Goal: Find specific page/section: Find specific page/section

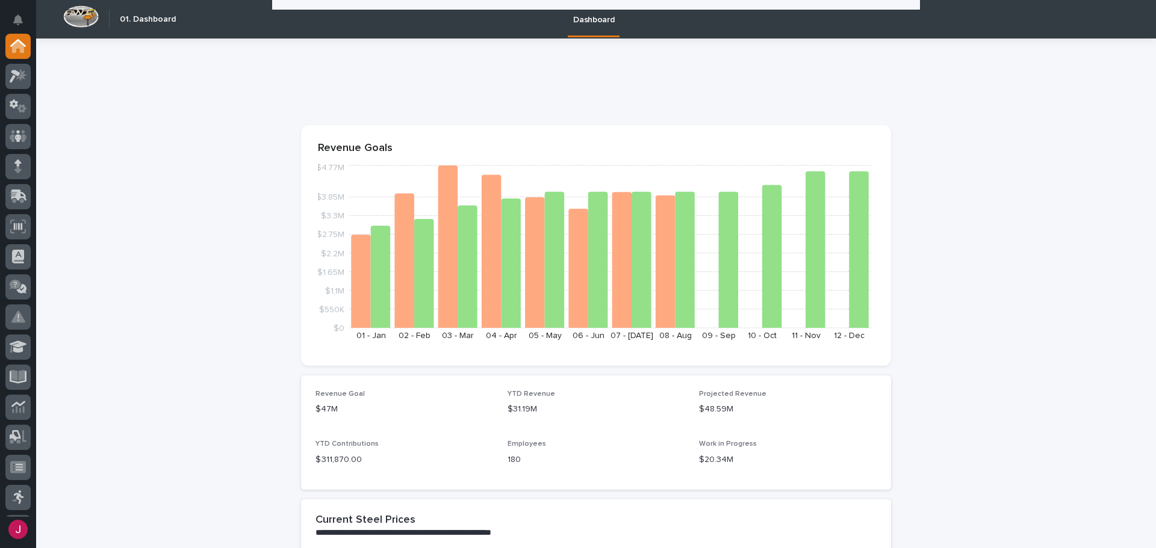
scroll to position [482, 0]
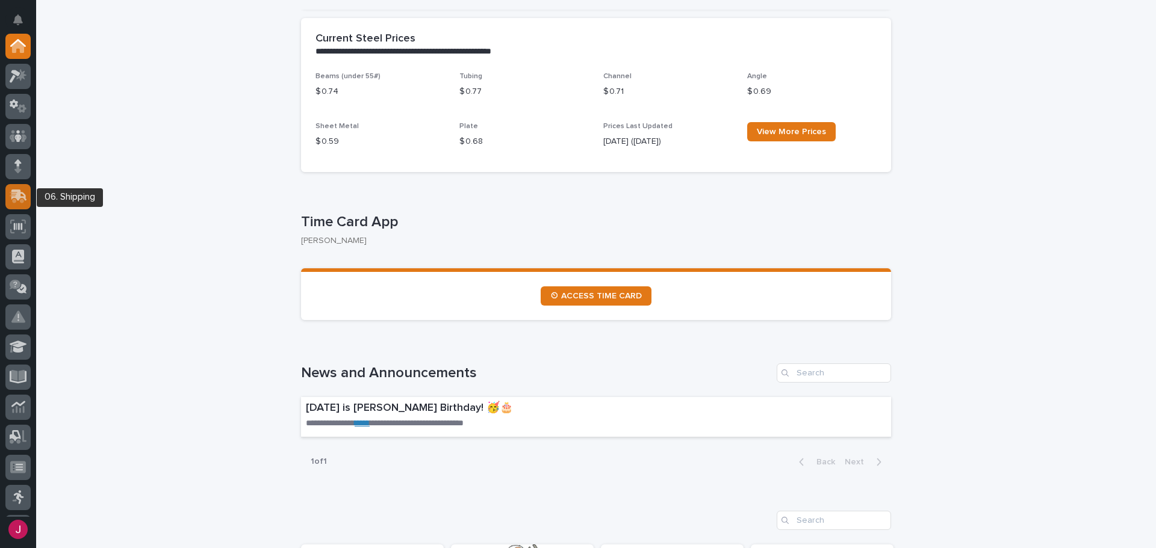
drag, startPoint x: 0, startPoint y: 0, endPoint x: 19, endPoint y: 192, distance: 193.0
click at [19, 192] on icon at bounding box center [19, 195] width 16 height 11
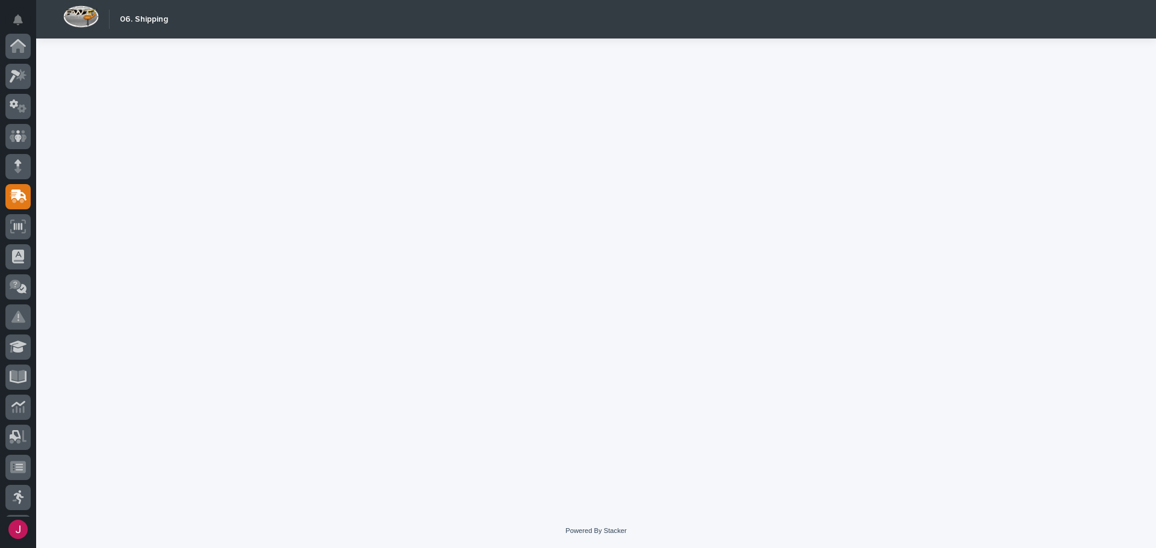
scroll to position [149, 0]
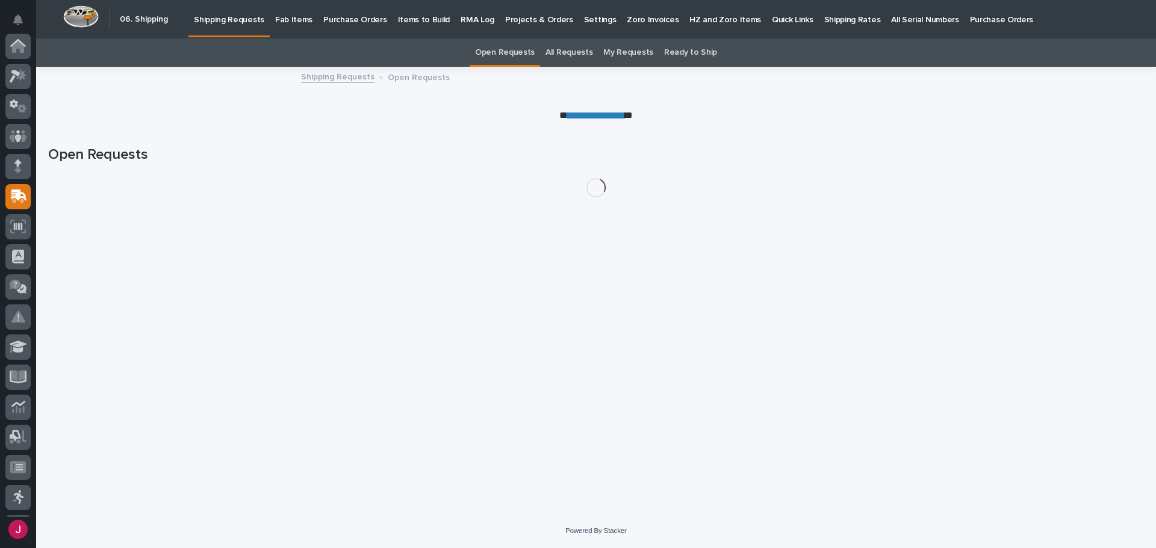
scroll to position [149, 0]
click at [290, 18] on p "Fab Items" at bounding box center [293, 12] width 37 height 25
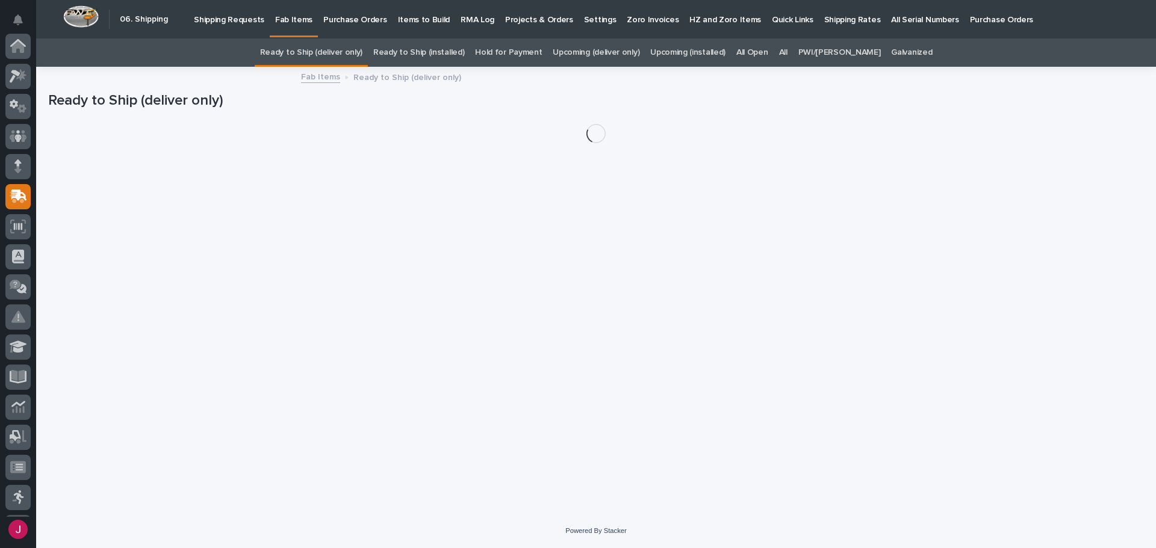
scroll to position [149, 0]
click at [241, 19] on p "Shipping Requests" at bounding box center [229, 12] width 70 height 25
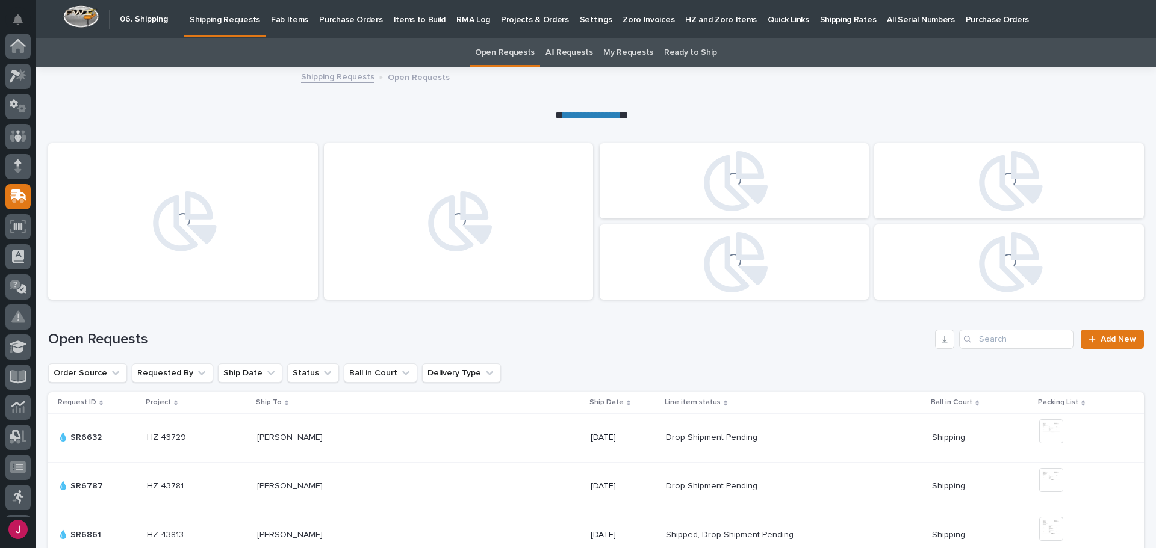
scroll to position [149, 0]
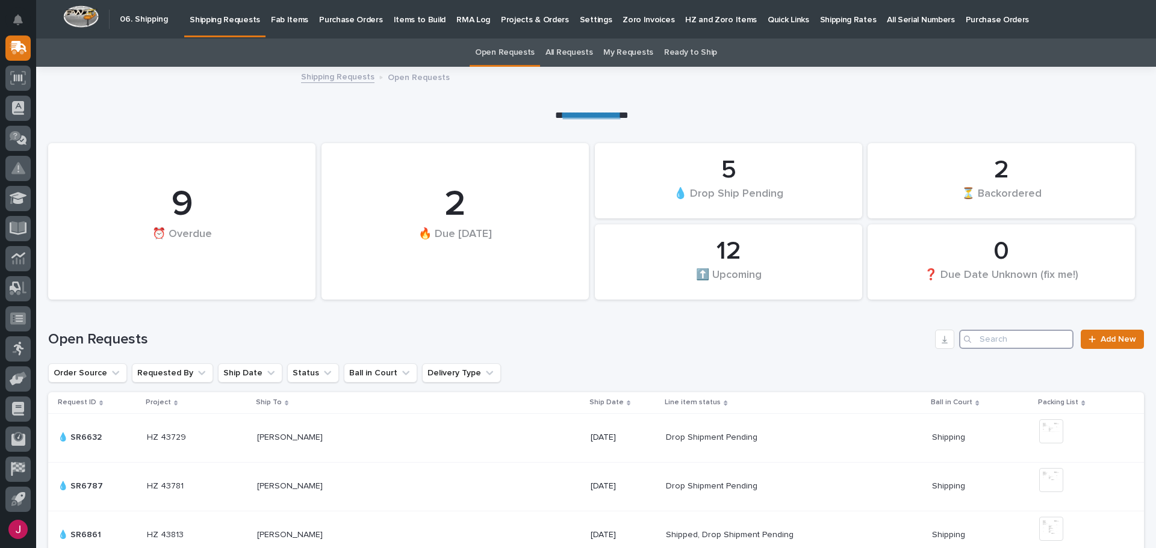
click at [979, 343] on input "Search" at bounding box center [1016, 339] width 114 height 19
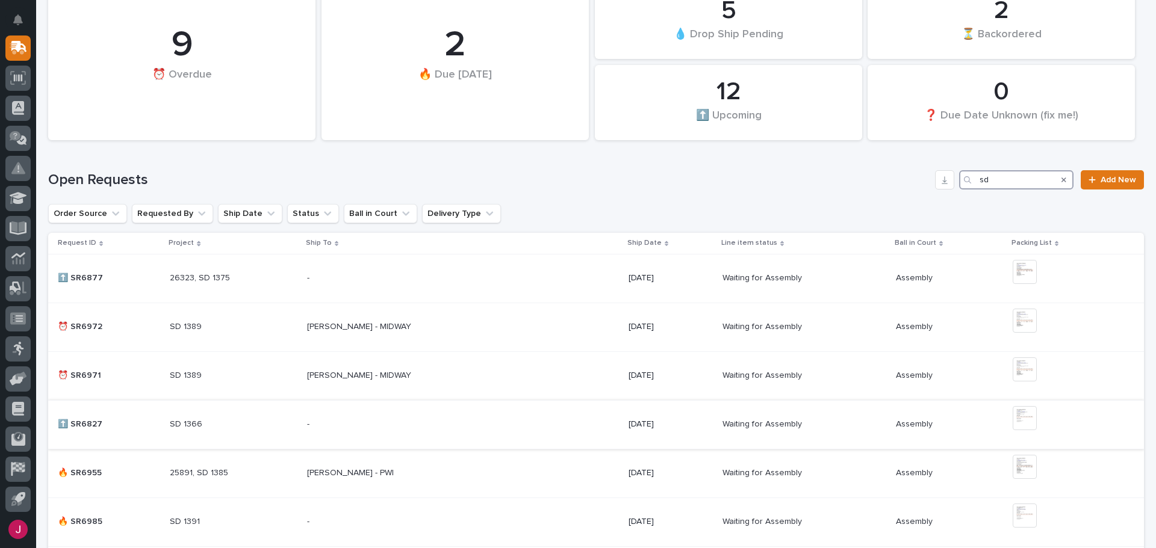
scroll to position [181, 0]
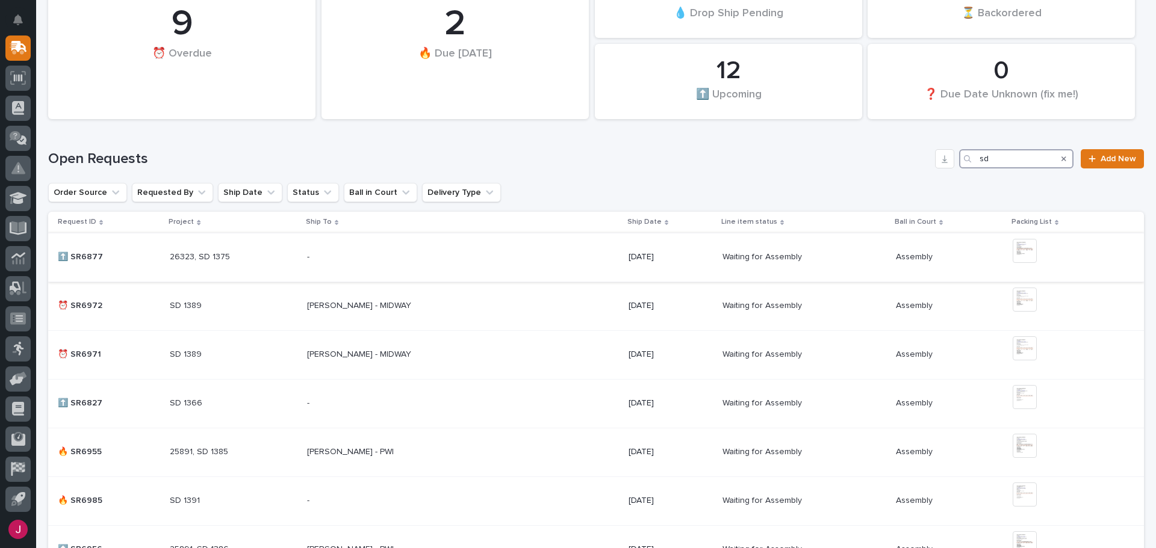
type input "sd"
click at [1017, 250] on img at bounding box center [1025, 251] width 24 height 24
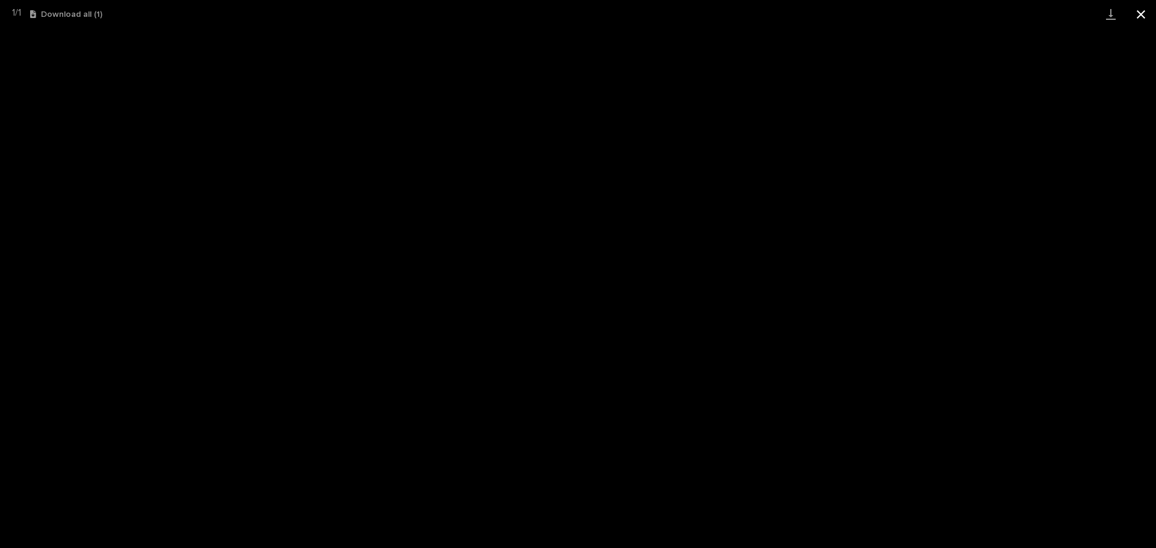
click at [1144, 17] on button "Close gallery" at bounding box center [1141, 14] width 30 height 28
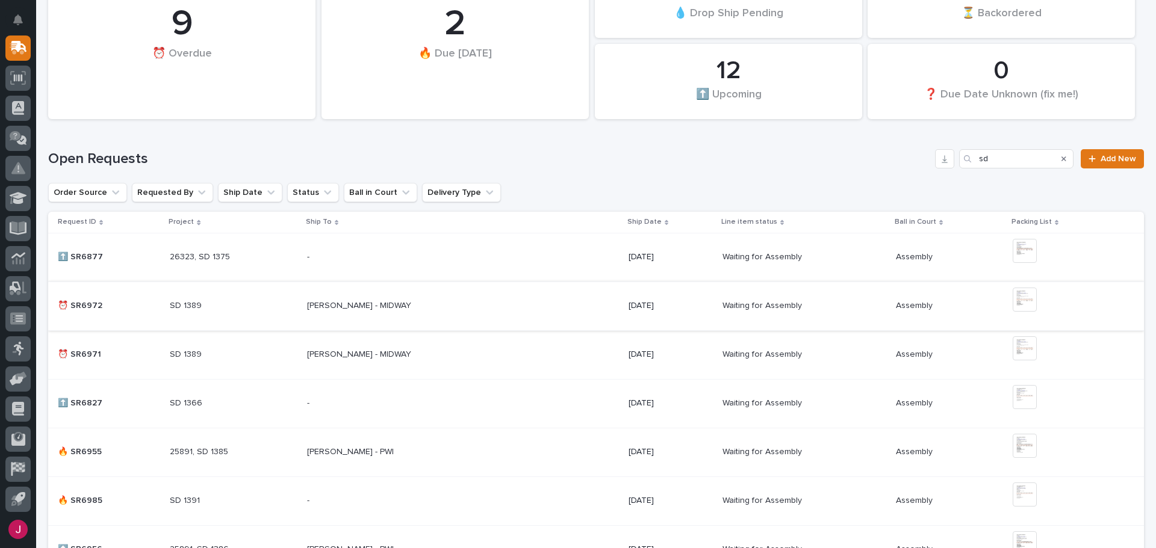
click at [1014, 297] on img at bounding box center [1025, 300] width 24 height 24
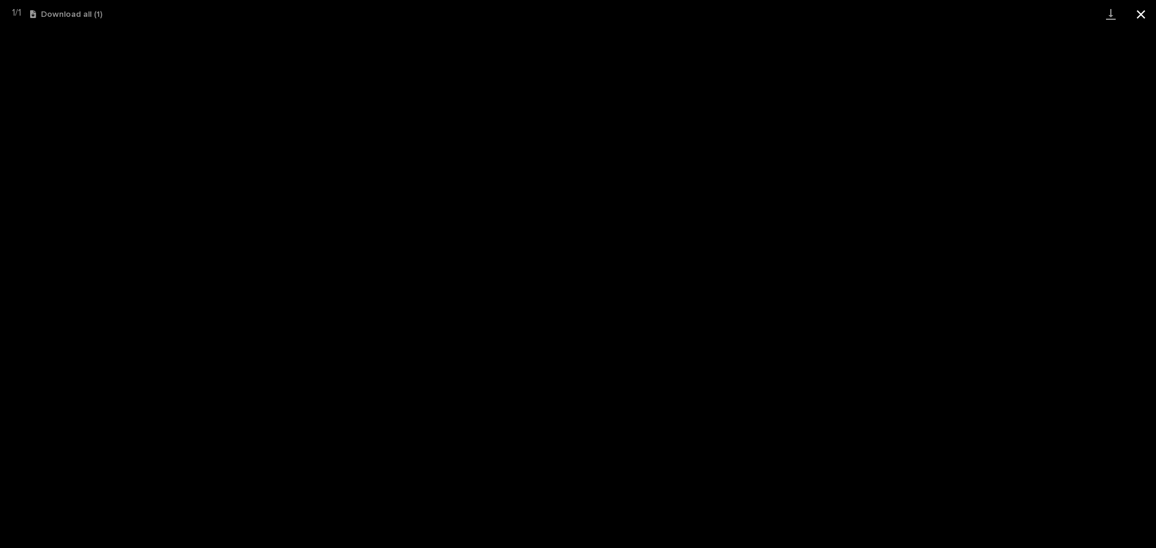
click at [1139, 19] on button "Close gallery" at bounding box center [1141, 14] width 30 height 28
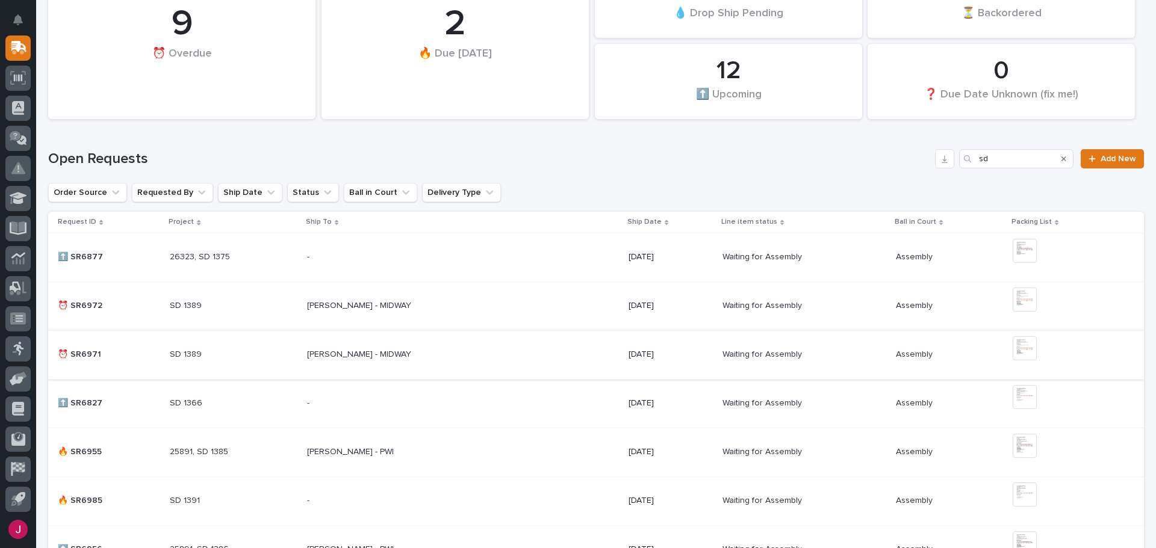
click at [1013, 346] on img at bounding box center [1025, 349] width 24 height 24
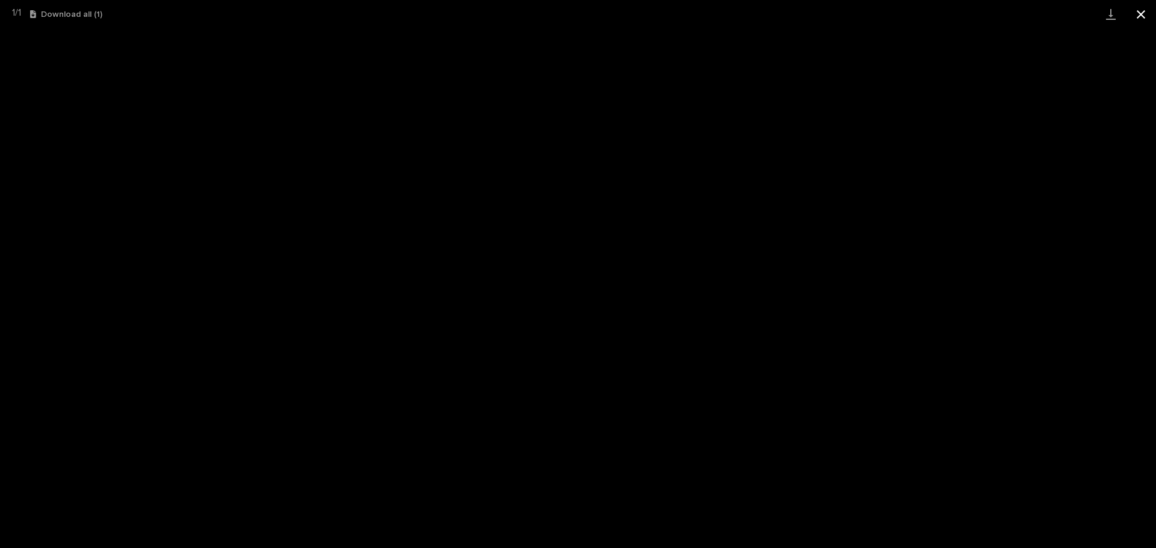
click at [1142, 13] on button "Close gallery" at bounding box center [1141, 14] width 30 height 28
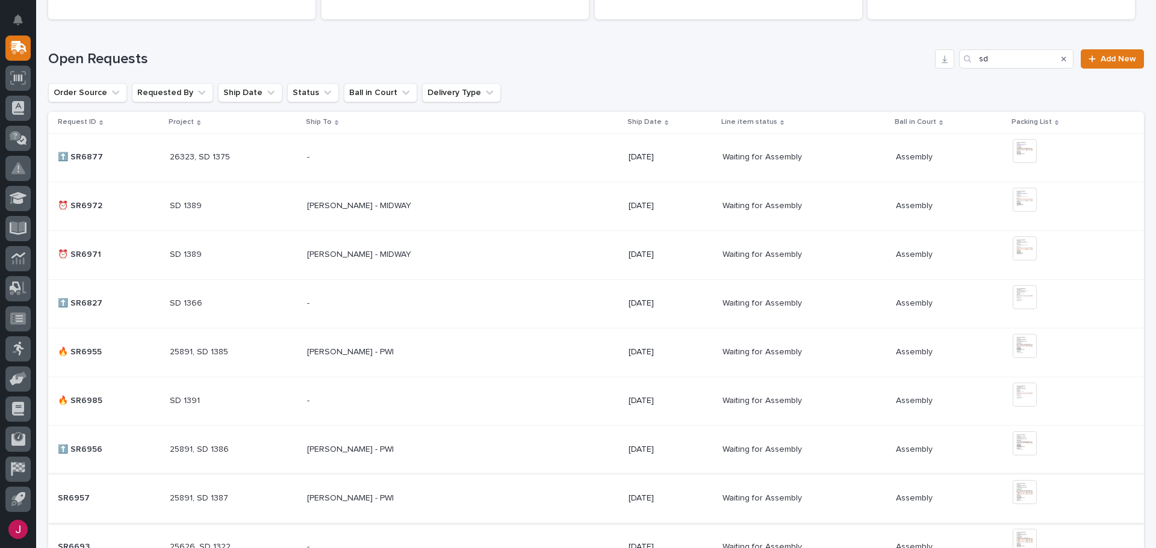
scroll to position [301, 0]
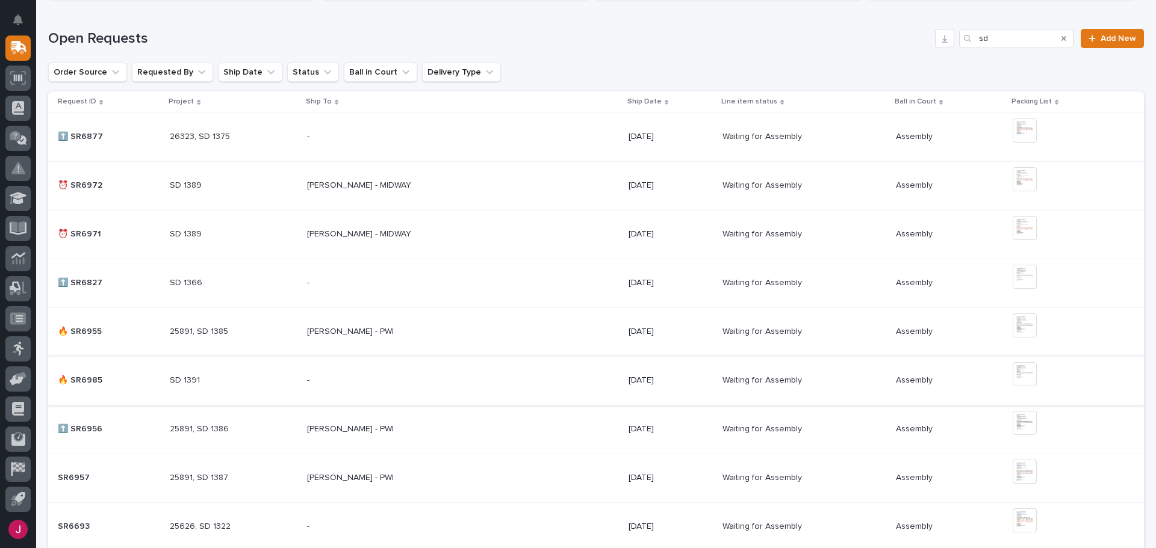
click at [1015, 376] on img at bounding box center [1025, 374] width 24 height 24
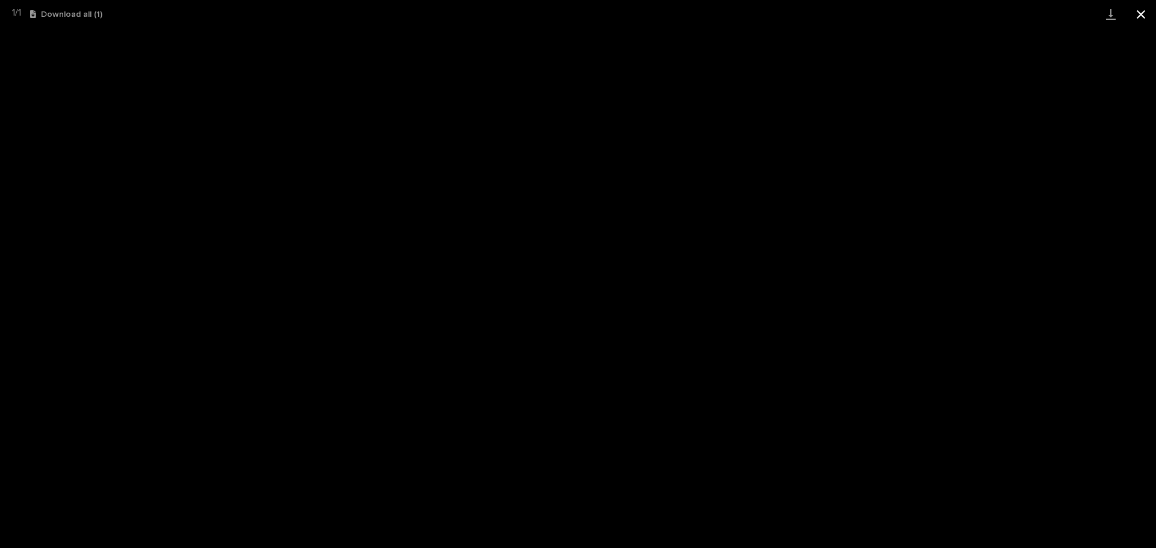
click at [1144, 13] on button "Close gallery" at bounding box center [1141, 14] width 30 height 28
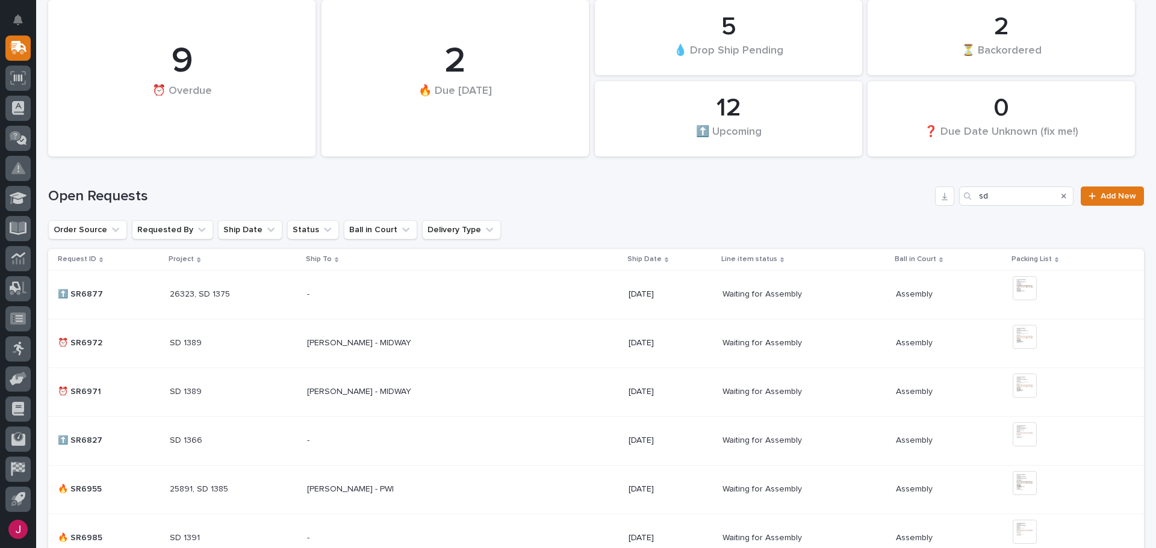
scroll to position [0, 0]
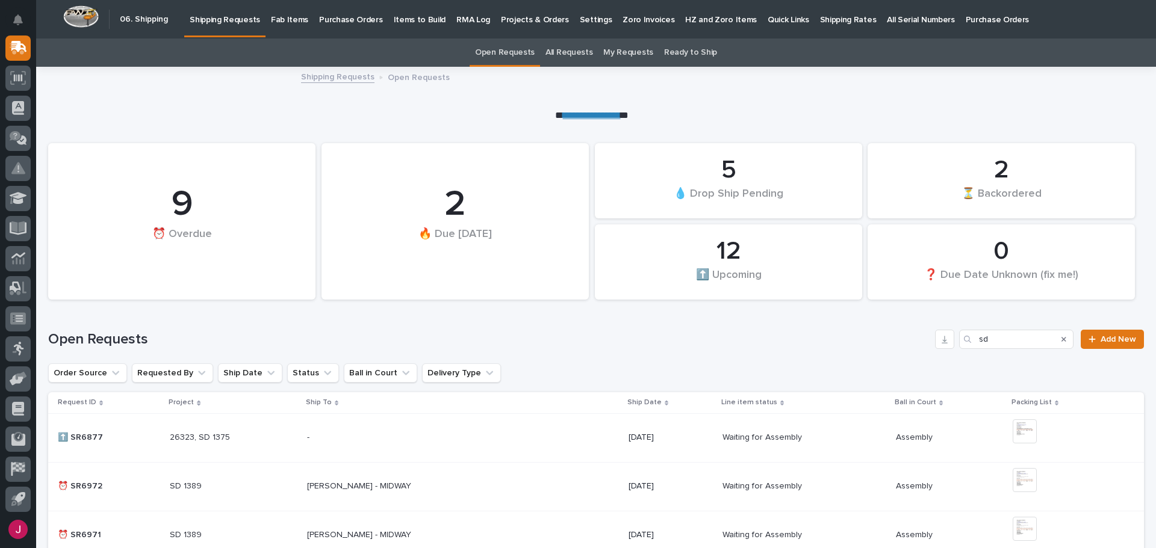
click at [286, 23] on p "Fab Items" at bounding box center [289, 12] width 37 height 25
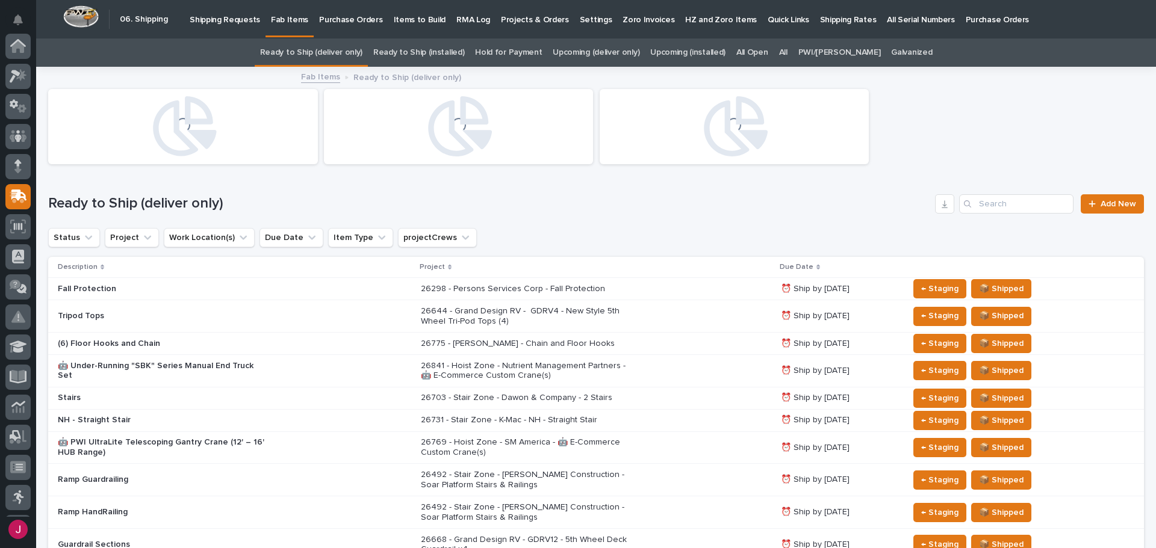
scroll to position [149, 0]
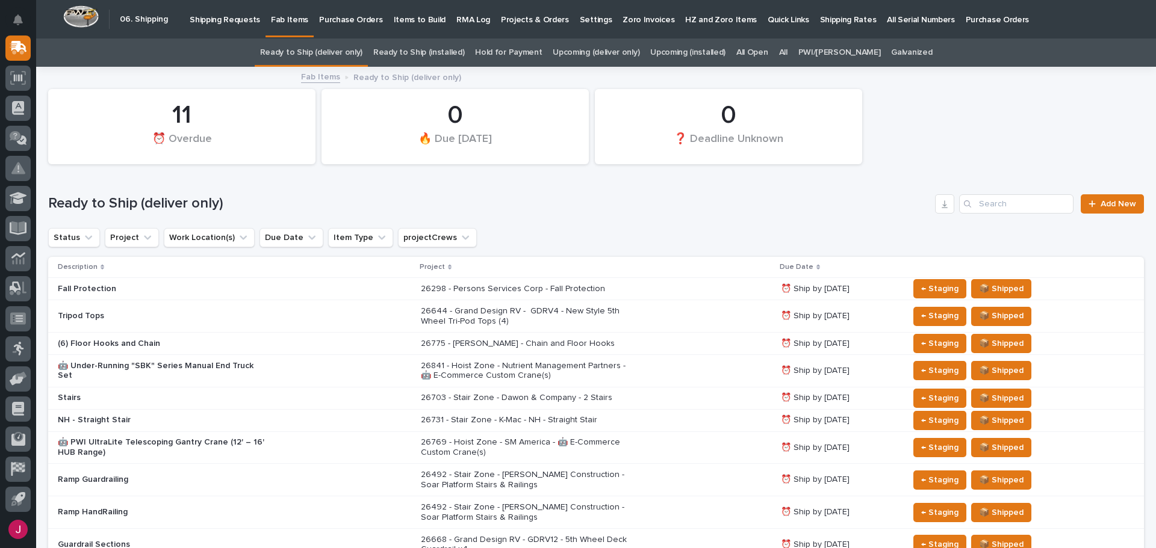
click at [787, 52] on link "All" at bounding box center [783, 53] width 8 height 28
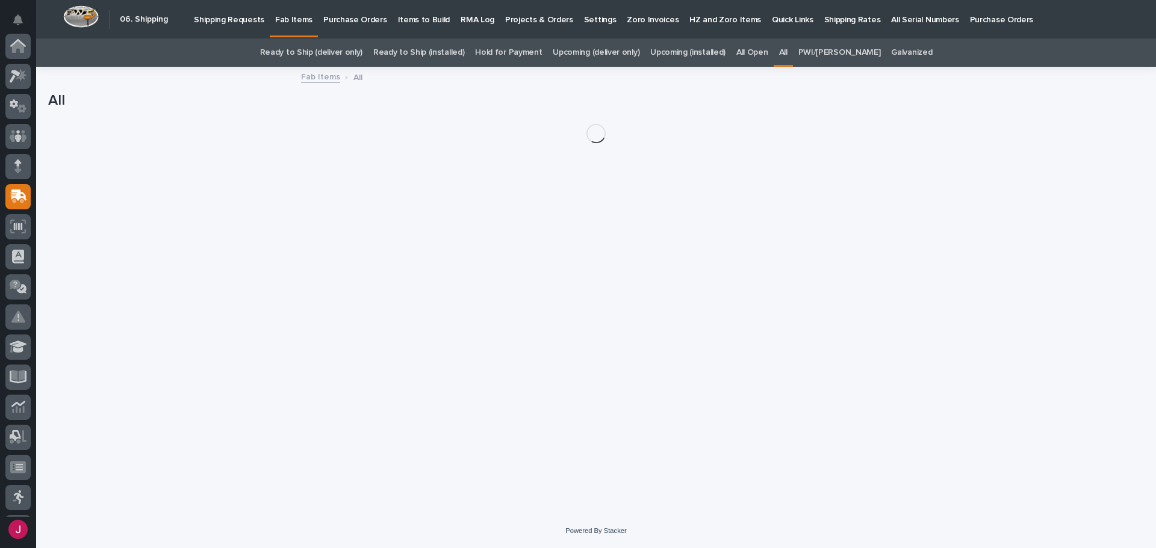
scroll to position [149, 0]
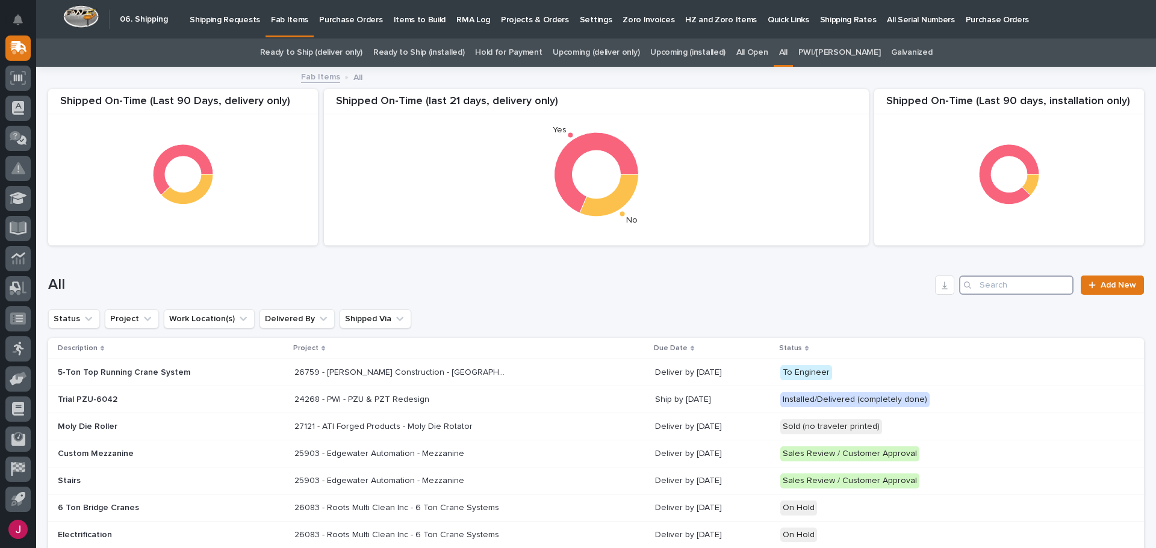
click at [971, 284] on input "Search" at bounding box center [1016, 285] width 114 height 19
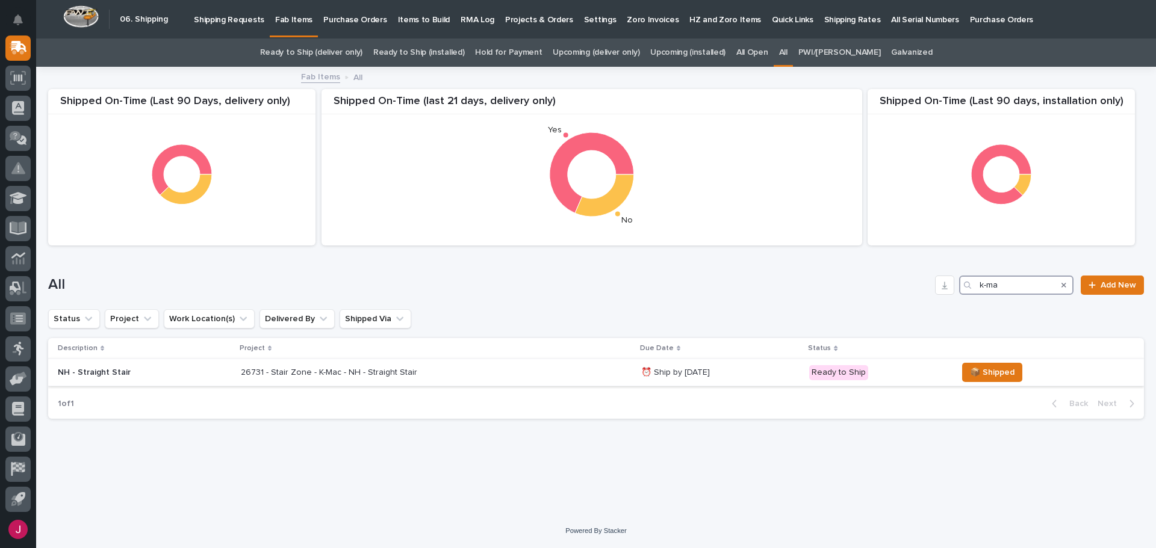
type input "k-ma"
click at [320, 374] on p "26731 - Stair Zone - K-Mac - NH - Straight Stair" at bounding box center [330, 371] width 179 height 13
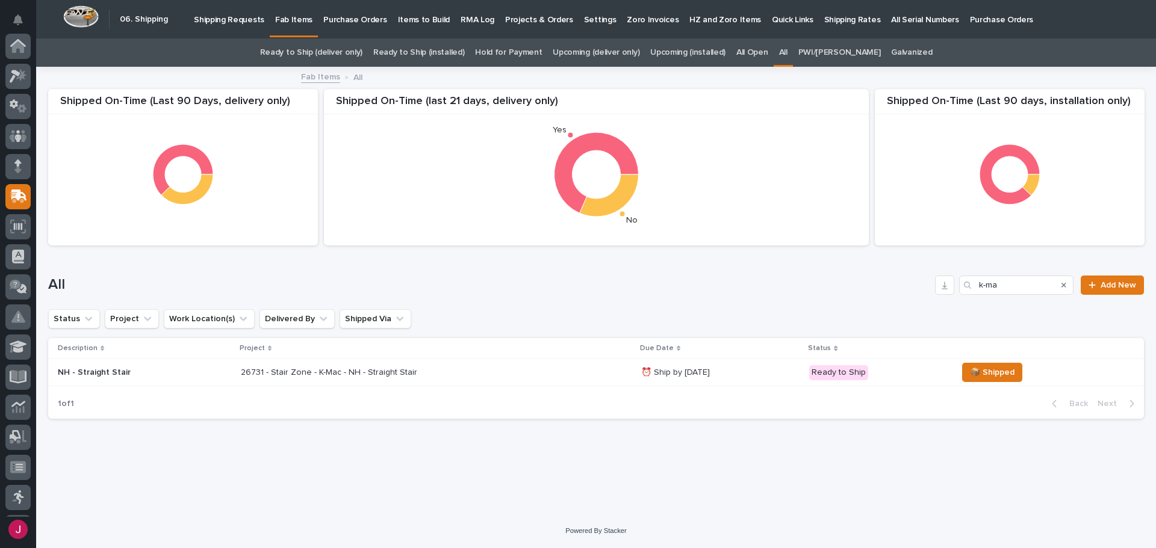
scroll to position [149, 0]
